Goal: Task Accomplishment & Management: Complete application form

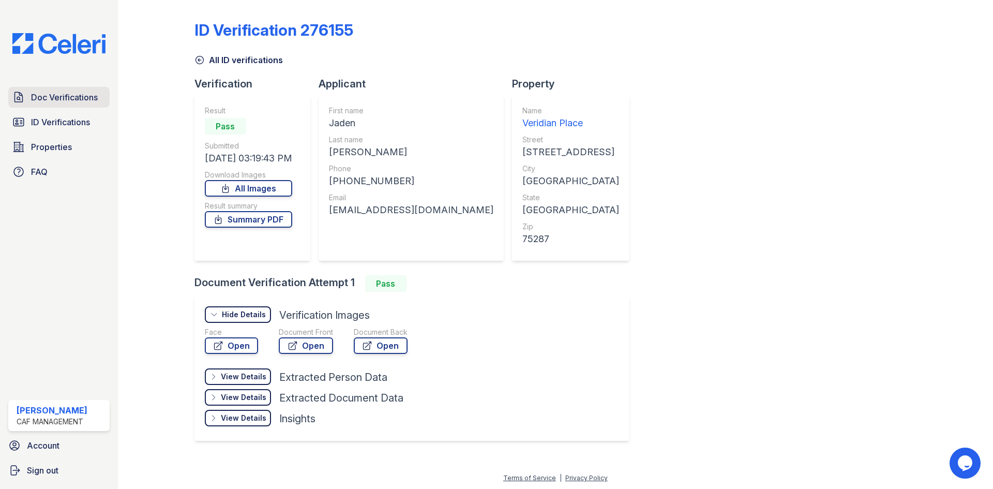
click at [47, 95] on span "Doc Verifications" at bounding box center [64, 97] width 67 height 12
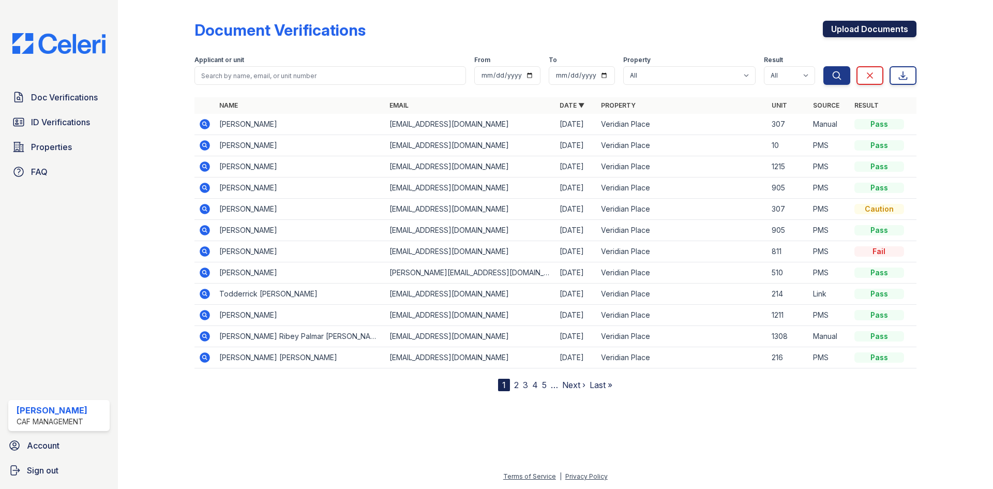
click at [880, 24] on link "Upload Documents" at bounding box center [870, 29] width 94 height 17
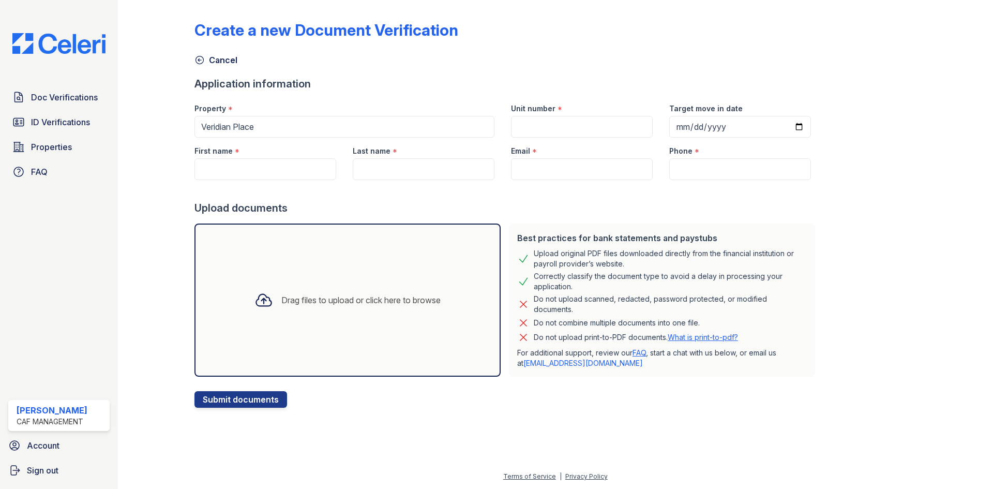
click at [273, 353] on div "Drag files to upload or click here to browse" at bounding box center [347, 299] width 306 height 153
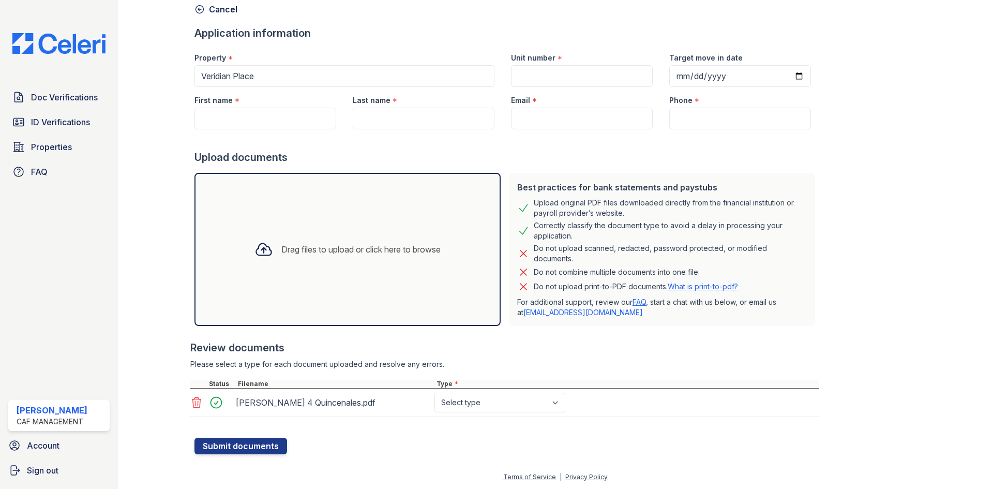
scroll to position [51, 0]
click at [499, 402] on select "Select type Paystub Bank Statement Offer Letter Tax Documents Benefit Award Let…" at bounding box center [499, 402] width 131 height 20
select select "paystub"
click at [434, 392] on select "Select type Paystub Bank Statement Offer Letter Tax Documents Benefit Award Let…" at bounding box center [499, 402] width 131 height 20
click at [270, 114] on input "First name" at bounding box center [265, 118] width 142 height 22
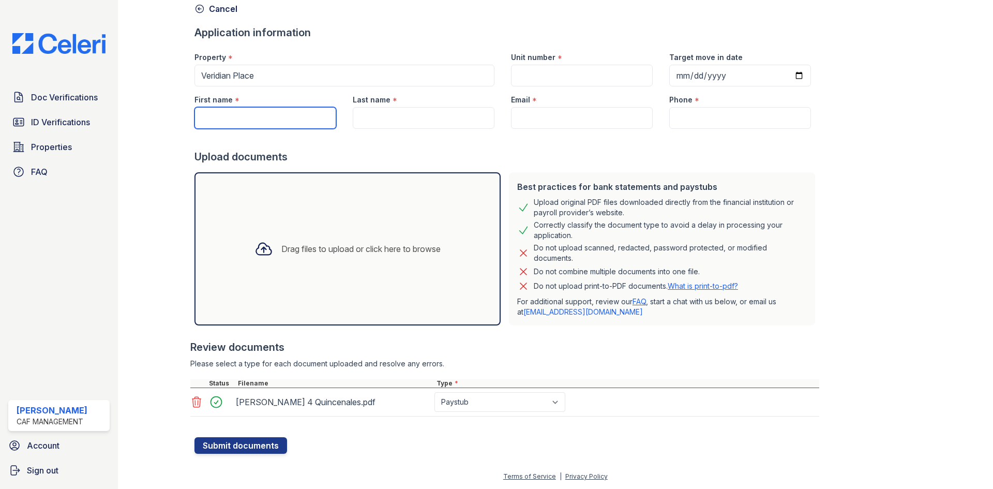
paste input "[PERSON_NAME]"
type input "[PERSON_NAME]"
click at [411, 118] on input "Last name" at bounding box center [424, 118] width 142 height 22
paste input "[PERSON_NAME]"
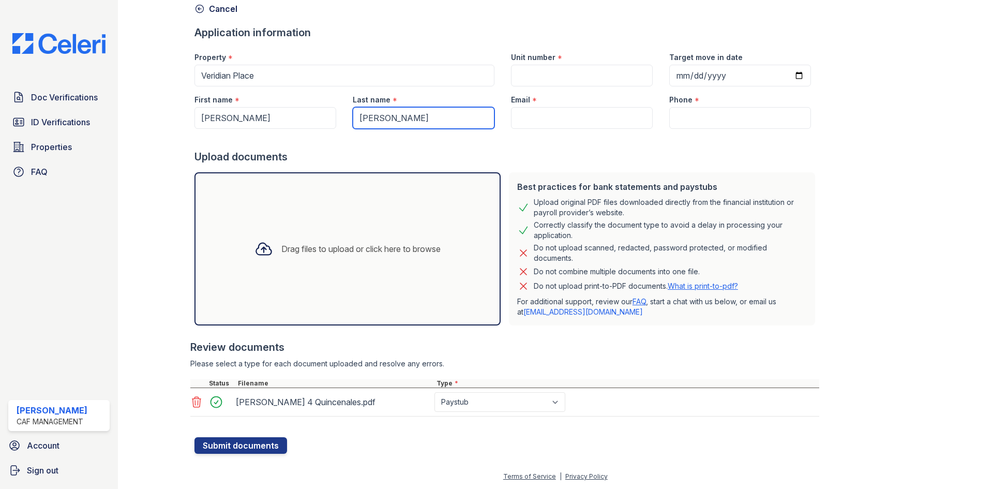
type input "[PERSON_NAME]"
click at [556, 101] on div "Email *" at bounding box center [582, 96] width 142 height 21
click at [549, 116] on input "Email" at bounding box center [582, 118] width 142 height 22
paste input "[EMAIL_ADDRESS][DOMAIN_NAME]"
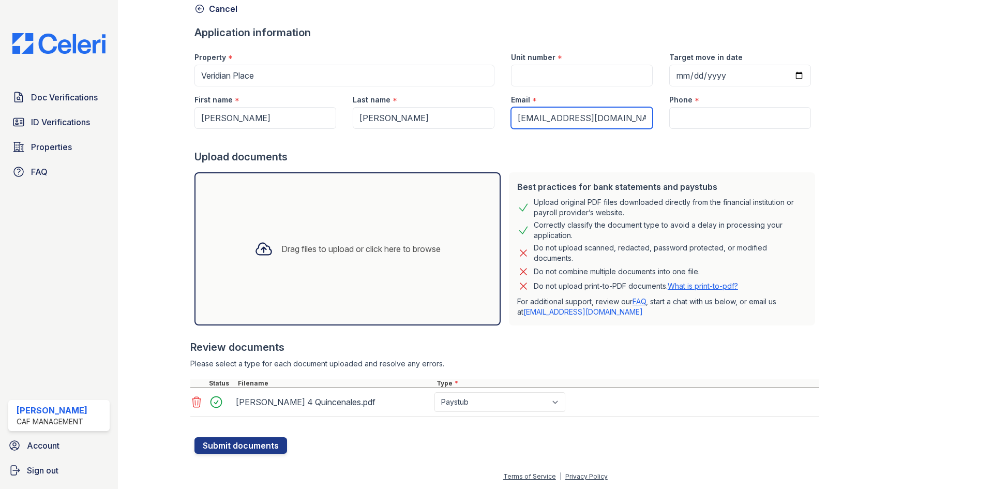
type input "[EMAIL_ADDRESS][DOMAIN_NAME]"
click at [533, 82] on input "Unit number" at bounding box center [582, 76] width 142 height 22
click at [708, 112] on input "Phone" at bounding box center [740, 118] width 142 height 22
paste input "[PHONE_NUMBER]"
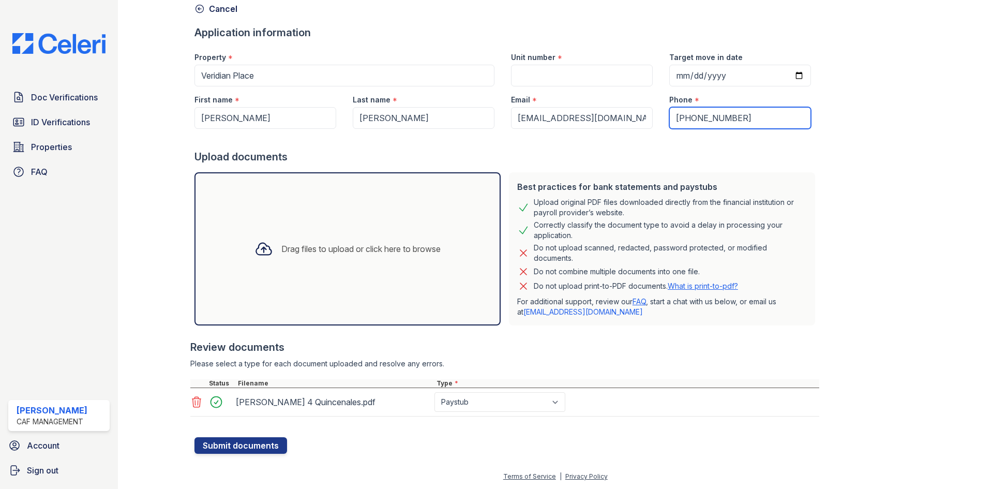
type input "[PHONE_NUMBER]"
click at [531, 70] on input "Unit number" at bounding box center [582, 76] width 142 height 22
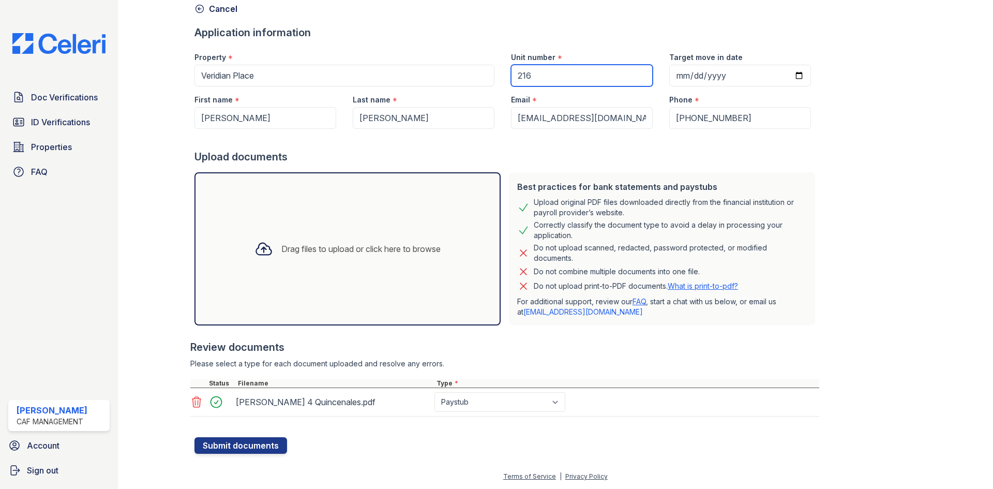
type input "216"
click at [787, 76] on input "Target move in date" at bounding box center [740, 76] width 142 height 22
type input "[DATE]"
click at [253, 447] on button "Submit documents" at bounding box center [240, 445] width 93 height 17
